Goal: Navigation & Orientation: Find specific page/section

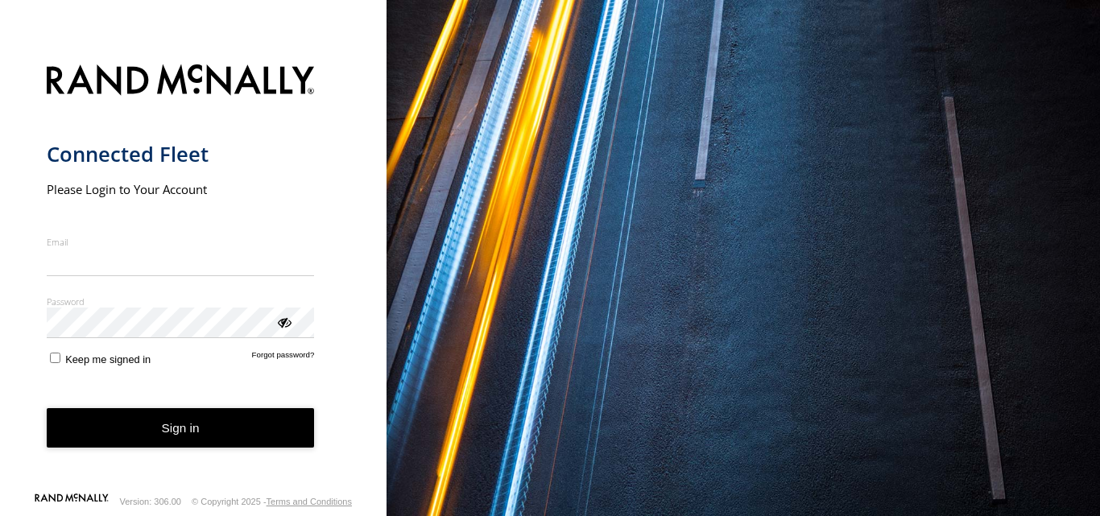
type input "**********"
click at [159, 453] on form "**********" at bounding box center [194, 273] width 294 height 437
click at [183, 430] on button "Sign in" at bounding box center [181, 427] width 268 height 39
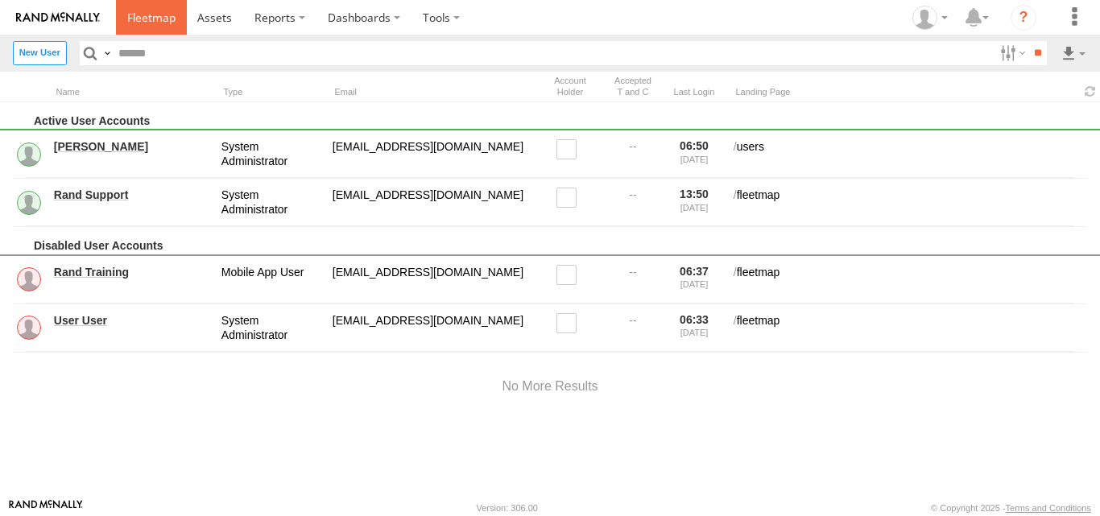
click at [167, 14] on span at bounding box center [151, 17] width 48 height 15
